Goal: Information Seeking & Learning: Check status

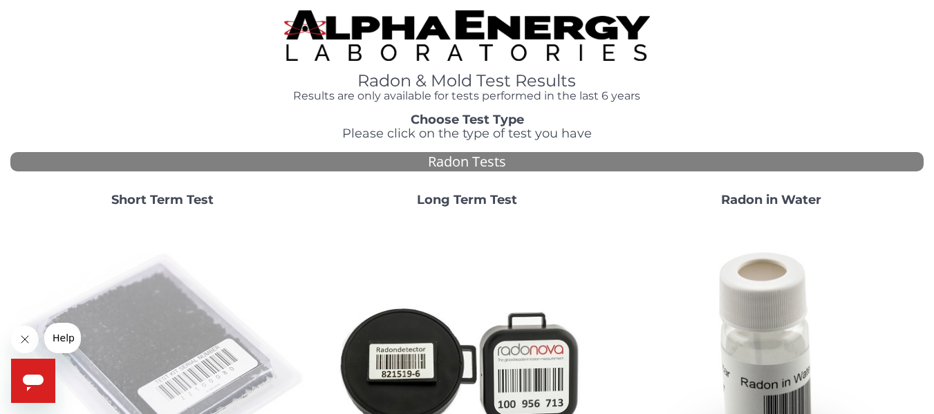
click at [212, 306] on img at bounding box center [162, 364] width 293 height 293
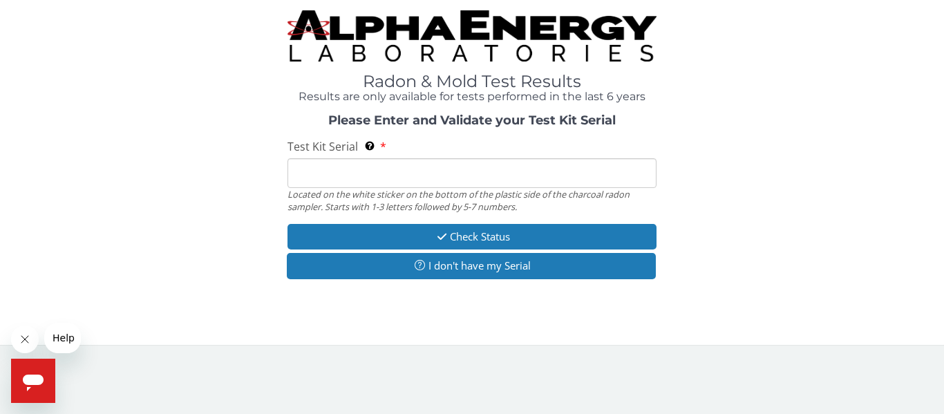
click at [413, 174] on input "Test Kit Serial Located on the white sticker on the bottom of the plastic side …" at bounding box center [472, 173] width 369 height 30
type input "aa487420"
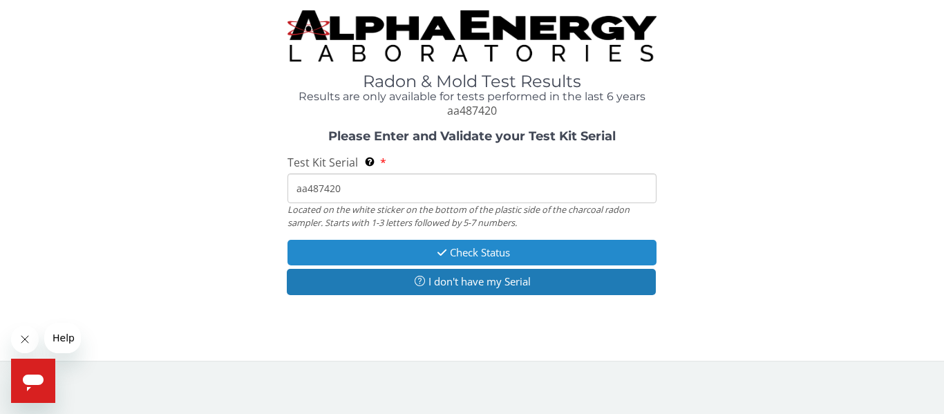
click at [379, 247] on button "Check Status" at bounding box center [472, 253] width 369 height 26
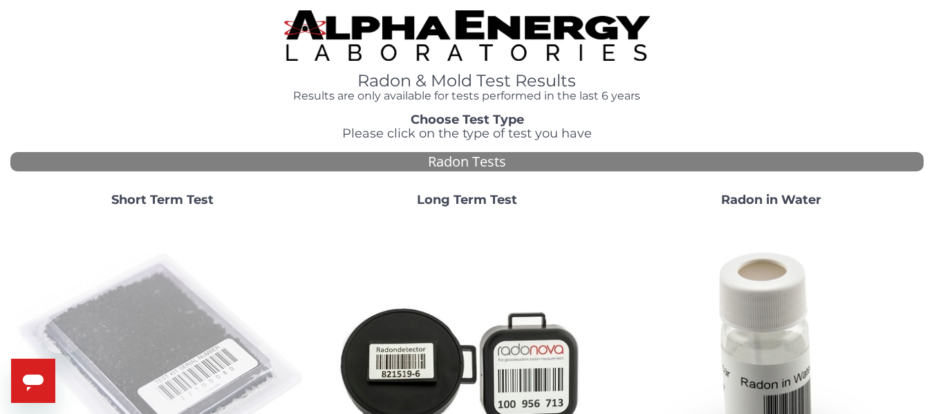
click at [193, 346] on img at bounding box center [162, 364] width 293 height 293
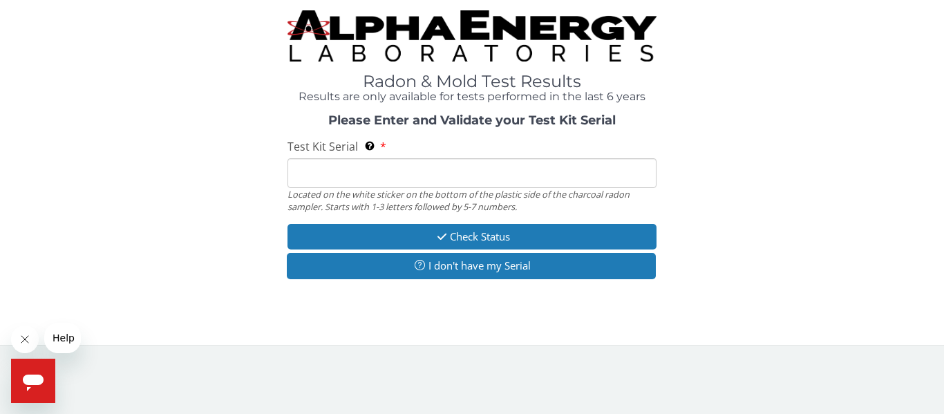
click at [433, 170] on input "Test Kit Serial Located on the white sticker on the bottom of the plastic side …" at bounding box center [472, 173] width 369 height 30
type input "aa487420"
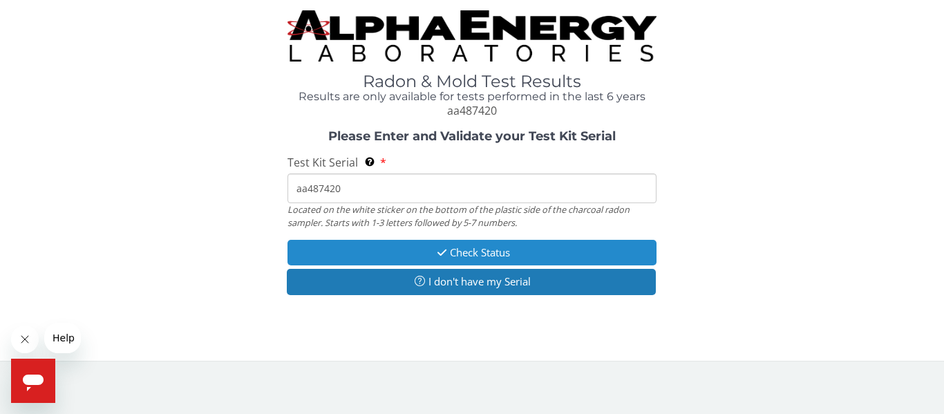
click at [390, 250] on button "Check Status" at bounding box center [472, 253] width 369 height 26
